Goal: Navigation & Orientation: Find specific page/section

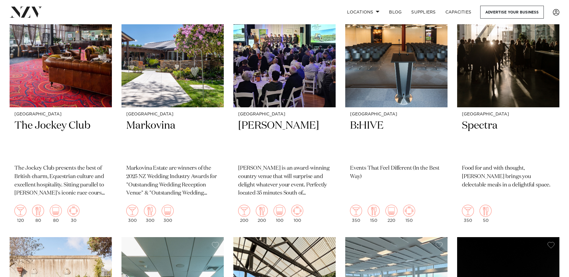
scroll to position [4201, 0]
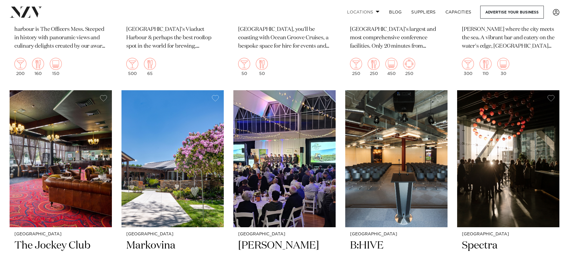
click at [379, 12] on link "Locations" at bounding box center [363, 12] width 42 height 13
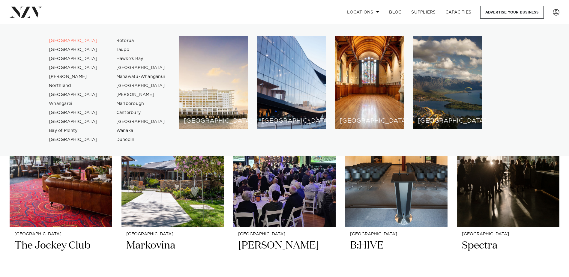
click at [342, 14] on link "Locations" at bounding box center [363, 12] width 42 height 13
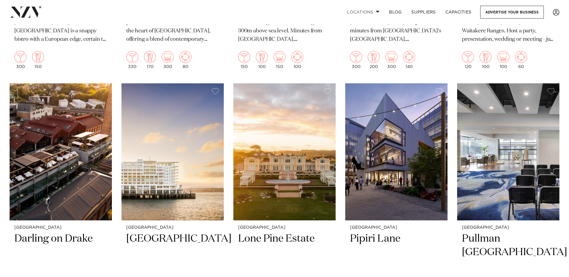
scroll to position [300, 0]
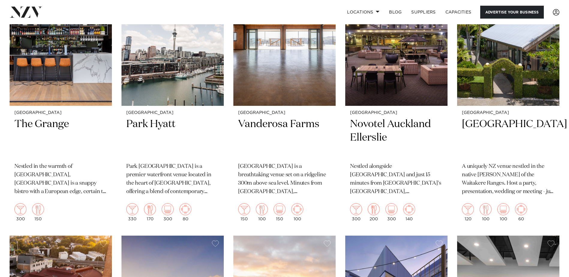
click at [521, 10] on link "Advertise your business" at bounding box center [512, 12] width 64 height 13
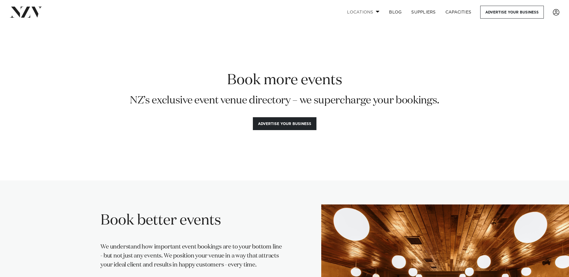
click at [363, 11] on link "Locations" at bounding box center [363, 12] width 42 height 13
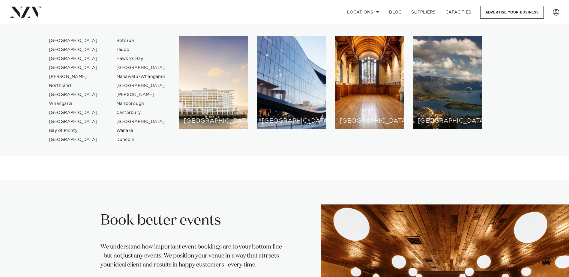
click at [53, 40] on link "[GEOGRAPHIC_DATA]" at bounding box center [73, 40] width 59 height 9
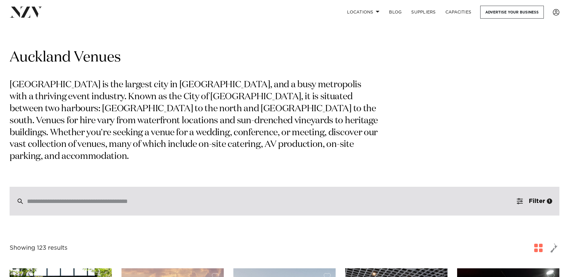
click at [68, 198] on input "search" at bounding box center [272, 201] width 490 height 7
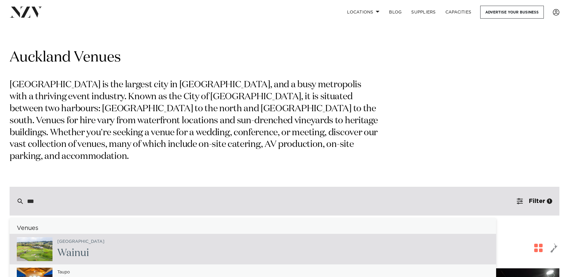
type input "****"
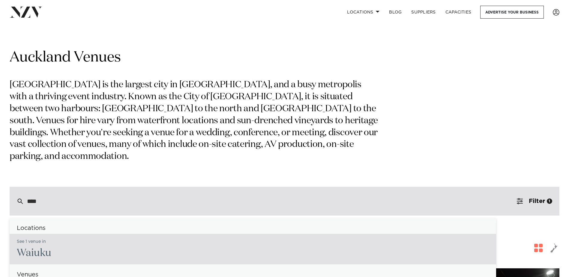
click at [63, 244] on div "See 1 venue in Waiu ku" at bounding box center [253, 249] width 487 height 31
type input "**********"
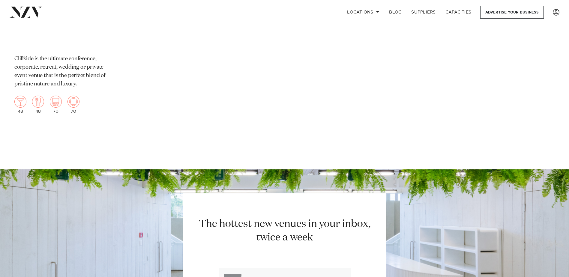
scroll to position [90, 0]
